Goal: Task Accomplishment & Management: Complete application form

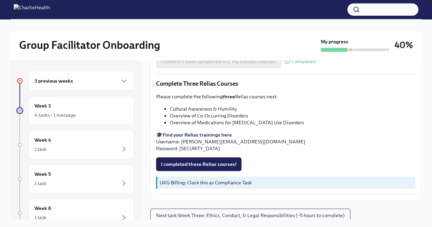
scroll to position [12, 0]
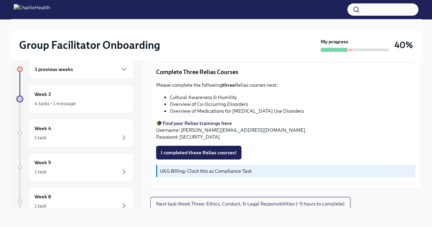
click at [287, 202] on span "Next task : Week Three: Ethics, Conduct, & Legal Responsibilities (~5 hours to …" at bounding box center [250, 203] width 188 height 7
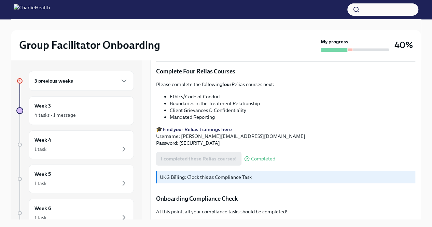
click at [110, 79] on div "3 previous weeks" at bounding box center [80, 81] width 93 height 8
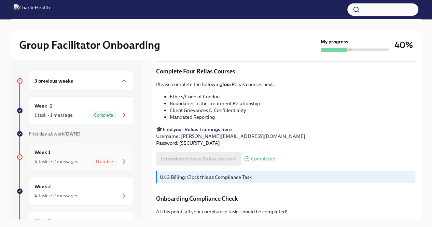
click at [102, 158] on div "Overdue" at bounding box center [104, 161] width 25 height 8
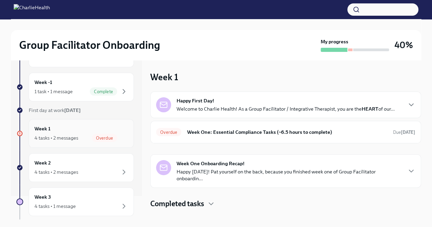
scroll to position [34, 0]
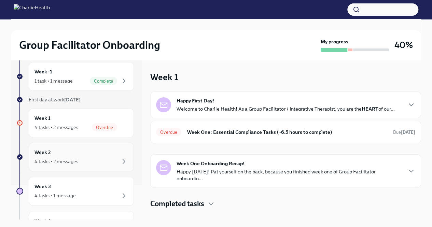
click at [87, 157] on div "4 tasks • 2 messages" at bounding box center [80, 161] width 93 height 8
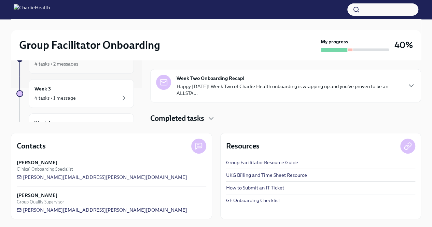
click at [70, 67] on div "Week 2 4 tasks • 2 messages" at bounding box center [81, 59] width 105 height 29
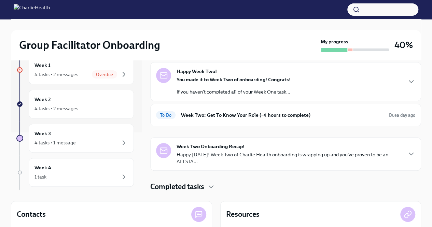
scroll to position [68, 0]
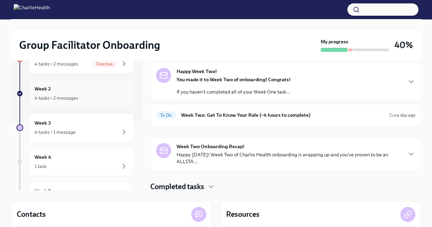
click at [78, 99] on div "4 tasks • 2 messages" at bounding box center [80, 98] width 93 height 8
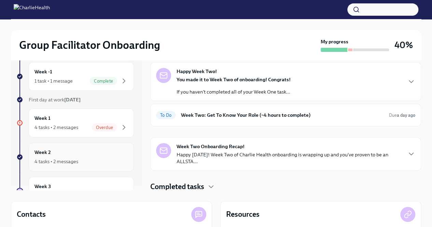
scroll to position [0, 0]
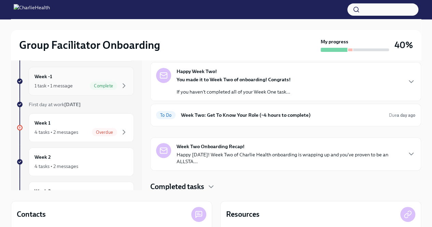
click at [90, 85] on span "Complete" at bounding box center [103, 85] width 27 height 5
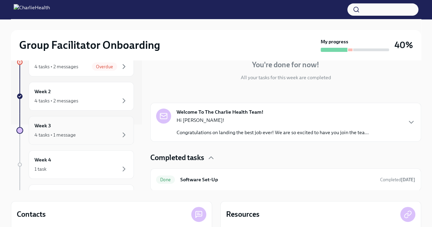
scroll to position [68, 0]
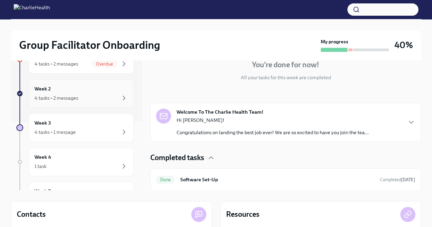
click at [85, 97] on div "4 tasks • 2 messages" at bounding box center [80, 98] width 93 height 8
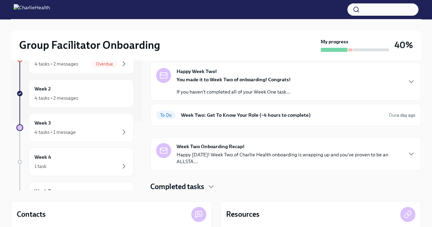
click at [90, 110] on div "3 previous weeks Week -1 1 task • 1 message Complete First day at work [DATE] W…" at bounding box center [74, 128] width 117 height 310
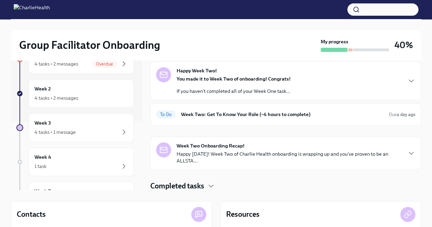
click at [170, 183] on h4 "Completed tasks" at bounding box center [177, 186] width 54 height 10
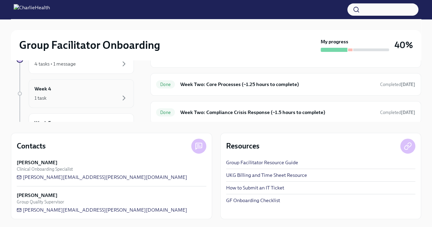
scroll to position [34, 0]
click at [68, 99] on div "4 tasks • 1 message" at bounding box center [54, 97] width 41 height 7
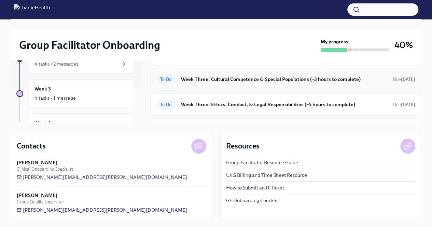
scroll to position [34, 0]
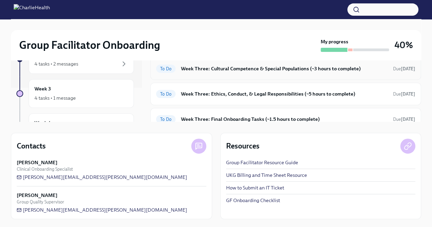
click at [219, 69] on h6 "Week Three: Cultural Competence & Special Populations (~3 hours to complete)" at bounding box center [284, 69] width 206 height 8
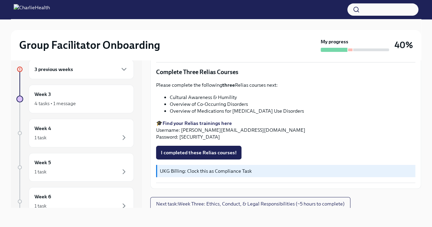
click at [211, 121] on strong "Find your Relias trainings here" at bounding box center [196, 123] width 69 height 6
